Goal: Information Seeking & Learning: Learn about a topic

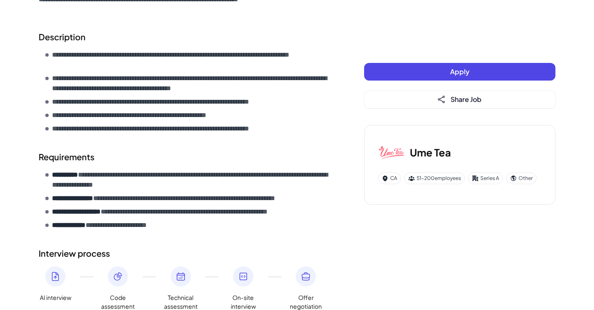
scroll to position [241, 0]
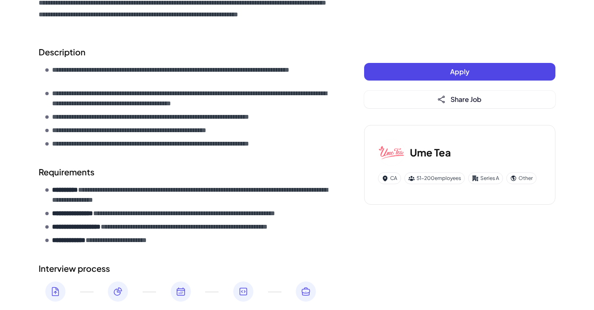
scroll to position [226, 0]
